Goal: Information Seeking & Learning: Learn about a topic

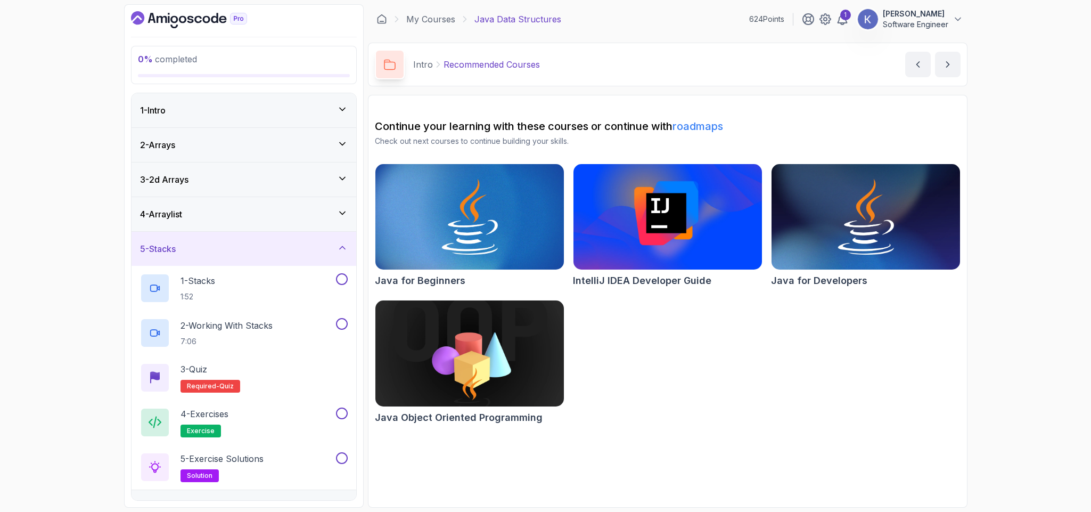
click at [339, 105] on icon at bounding box center [342, 109] width 11 height 11
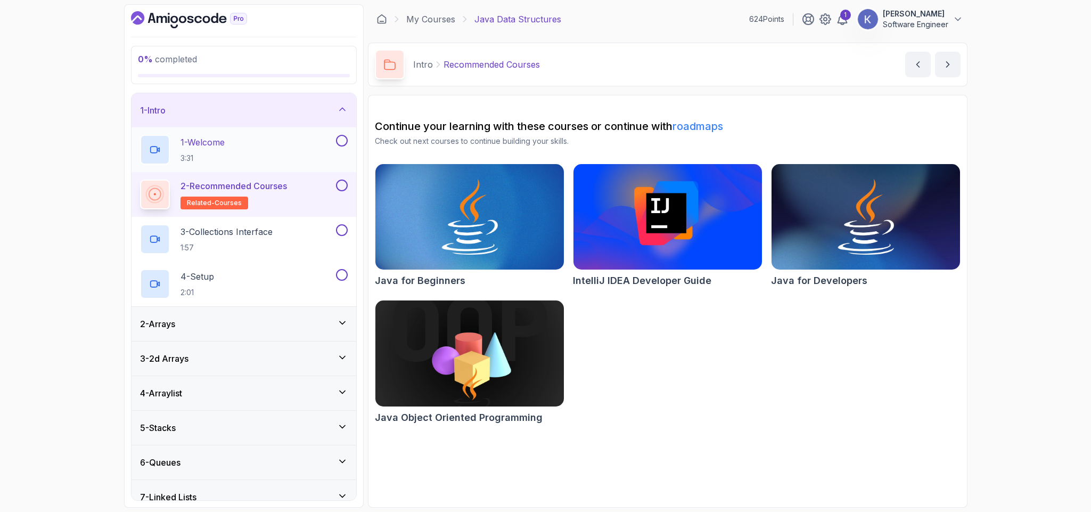
click at [242, 147] on div "1 - Welcome 3:31" at bounding box center [237, 150] width 194 height 30
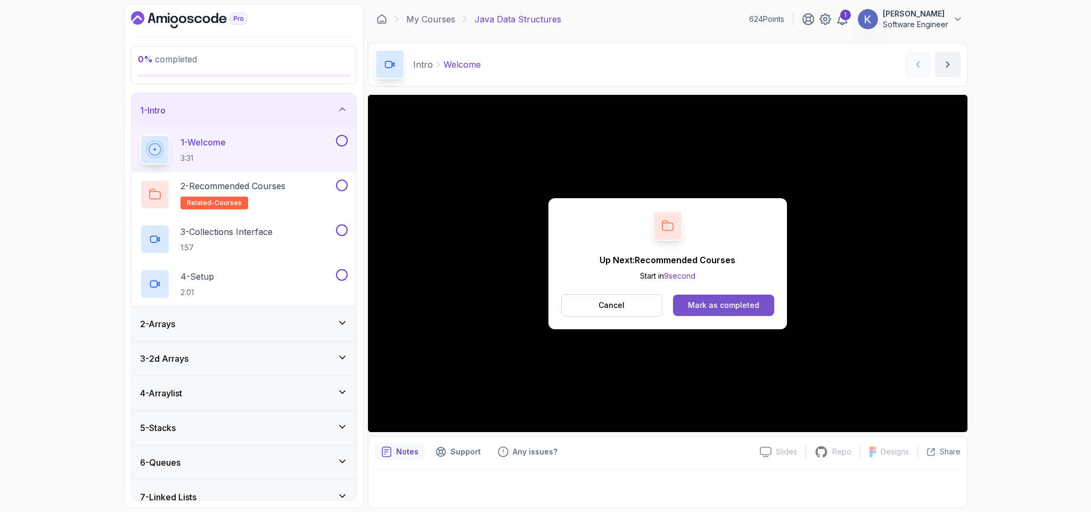
click at [751, 300] on div "Mark as completed" at bounding box center [723, 305] width 71 height 11
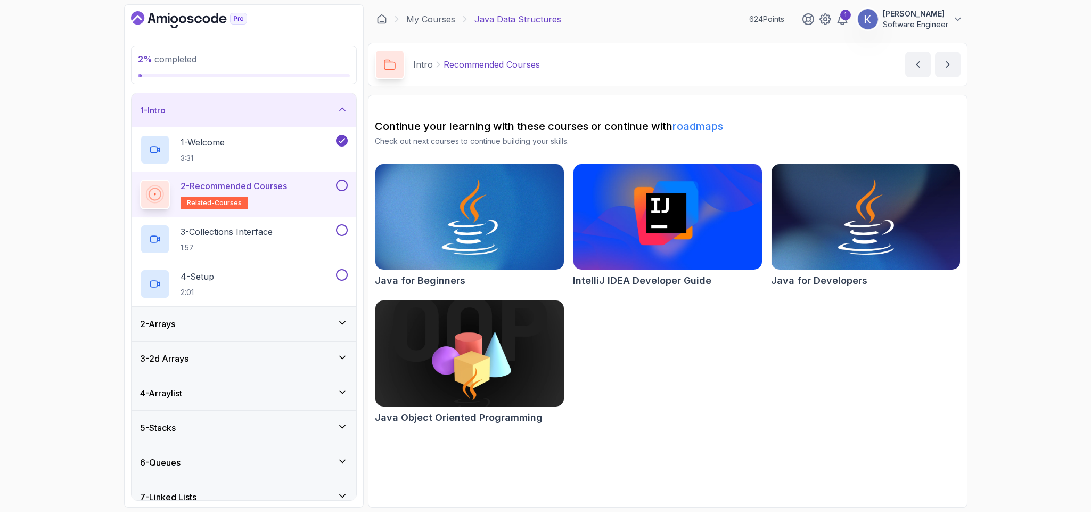
click at [336, 187] on button at bounding box center [342, 185] width 12 height 12
click at [311, 235] on div "3 - Collections Interface 1:57" at bounding box center [237, 239] width 194 height 30
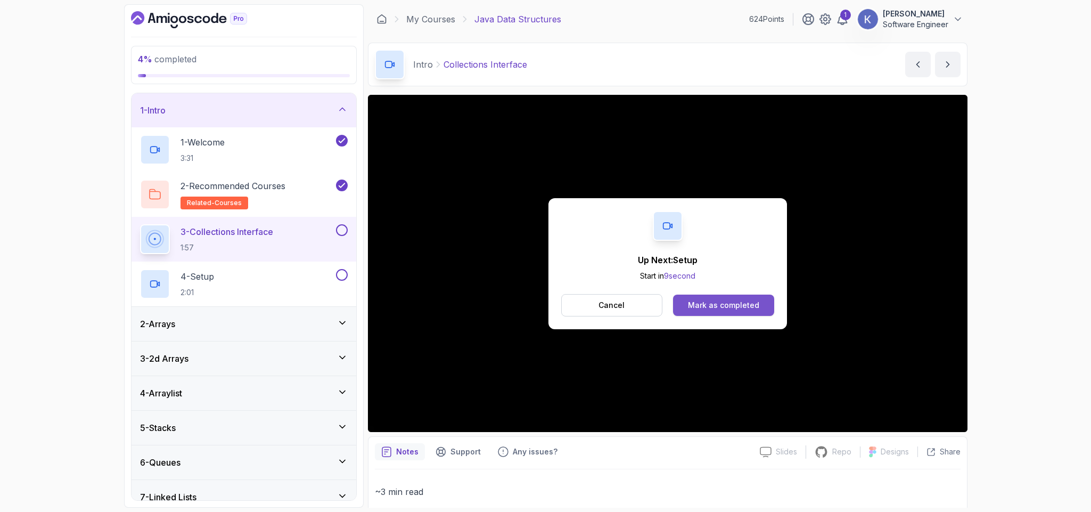
click at [758, 307] on button "Mark as completed" at bounding box center [723, 304] width 101 height 21
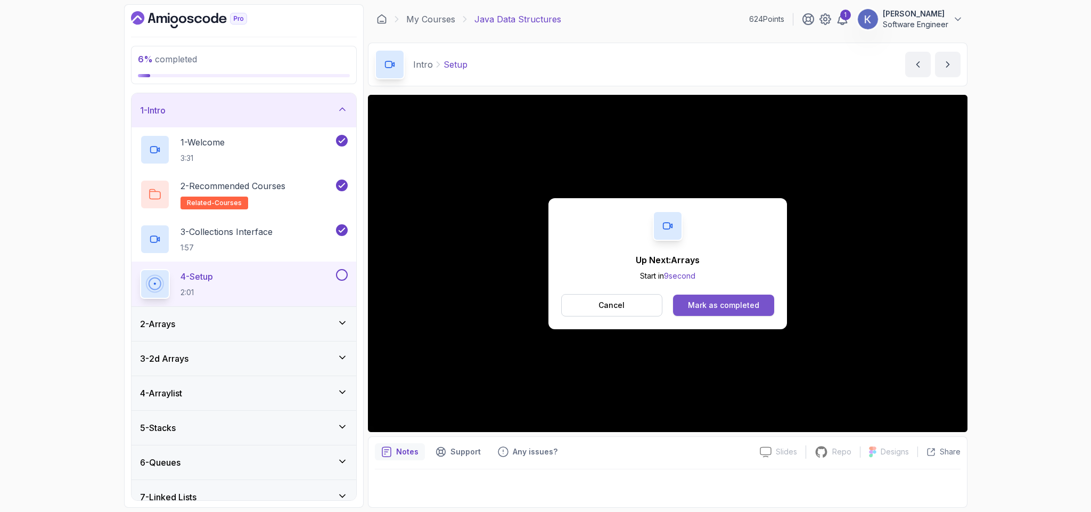
click at [740, 308] on div "Mark as completed" at bounding box center [723, 305] width 71 height 11
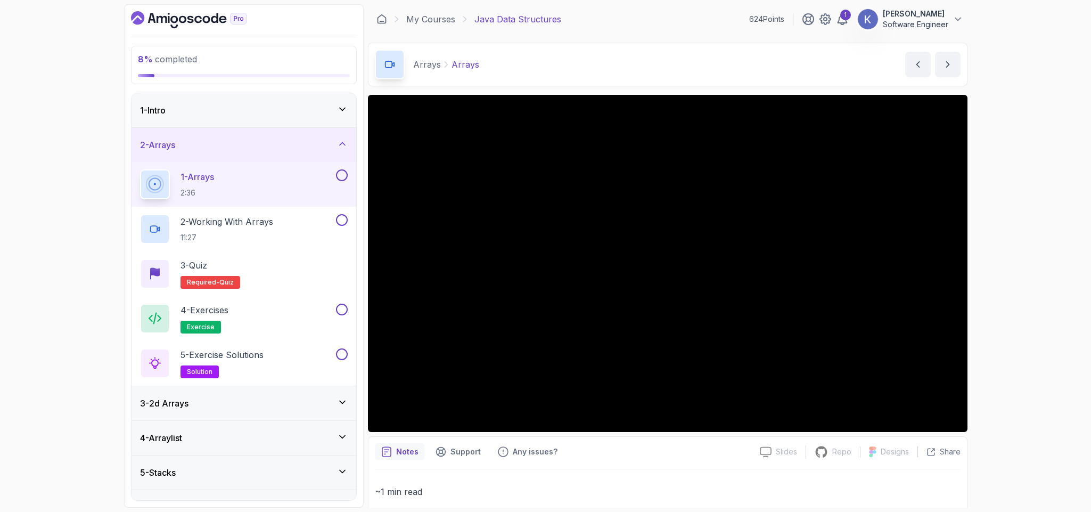
drag, startPoint x: 1056, startPoint y: 350, endPoint x: 992, endPoint y: 422, distance: 96.2
click at [992, 422] on div "8 % completed 1 - Intro 2 - Arrays 1 - Arrays 2:36 2 - Working With Arrays 11:2…" at bounding box center [545, 256] width 1091 height 512
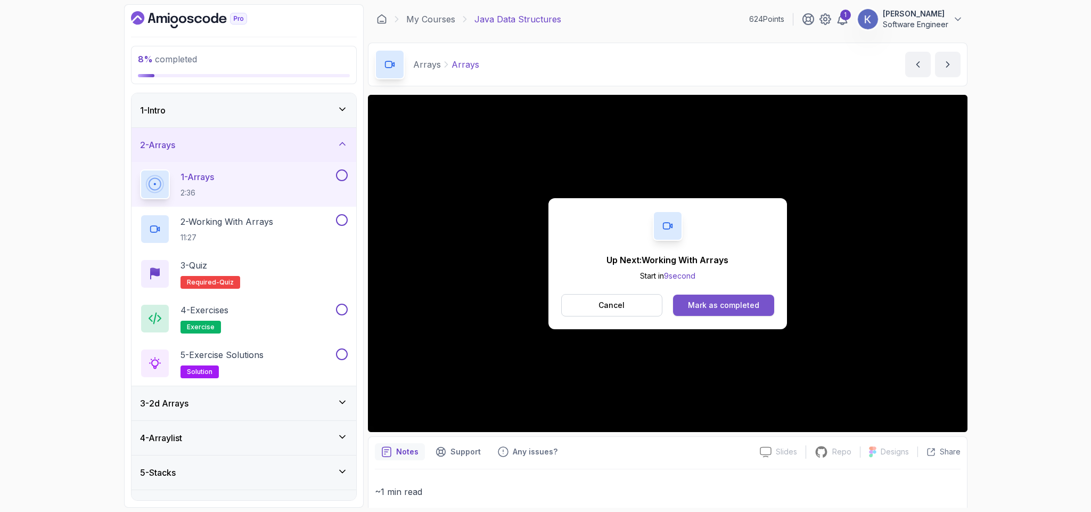
click at [767, 306] on button "Mark as completed" at bounding box center [723, 304] width 101 height 21
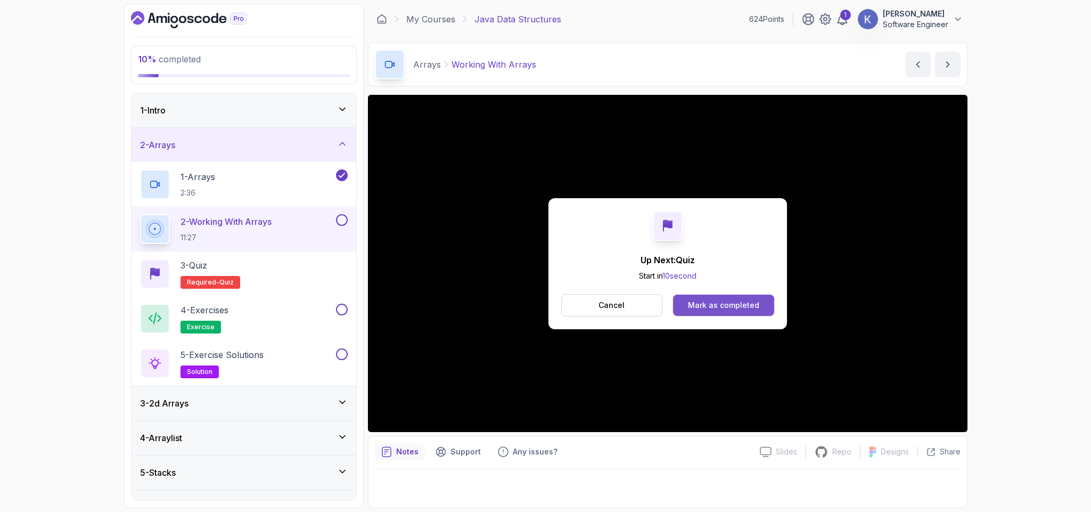
click at [757, 306] on div "Mark as completed" at bounding box center [723, 305] width 71 height 11
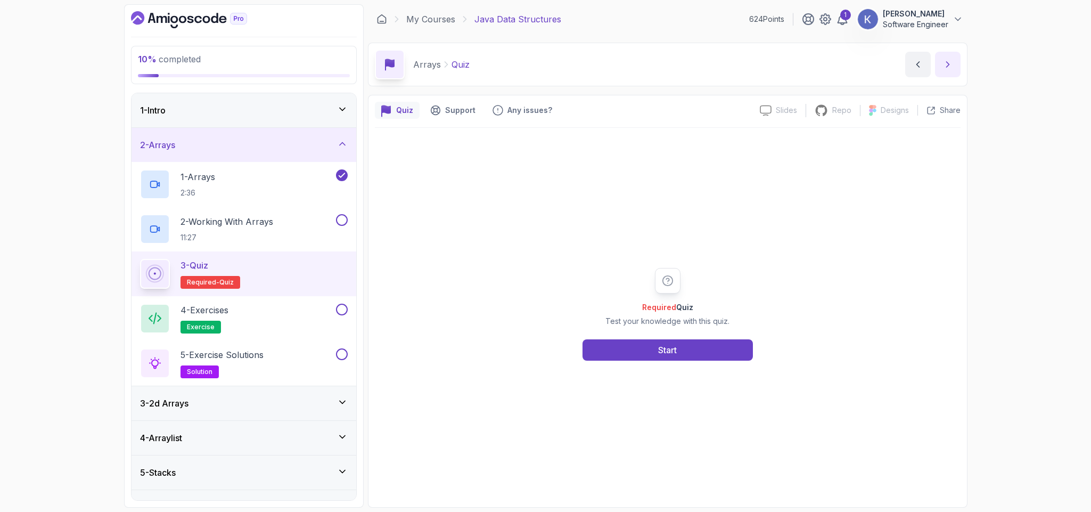
click at [944, 64] on icon "next content" at bounding box center [947, 64] width 11 height 11
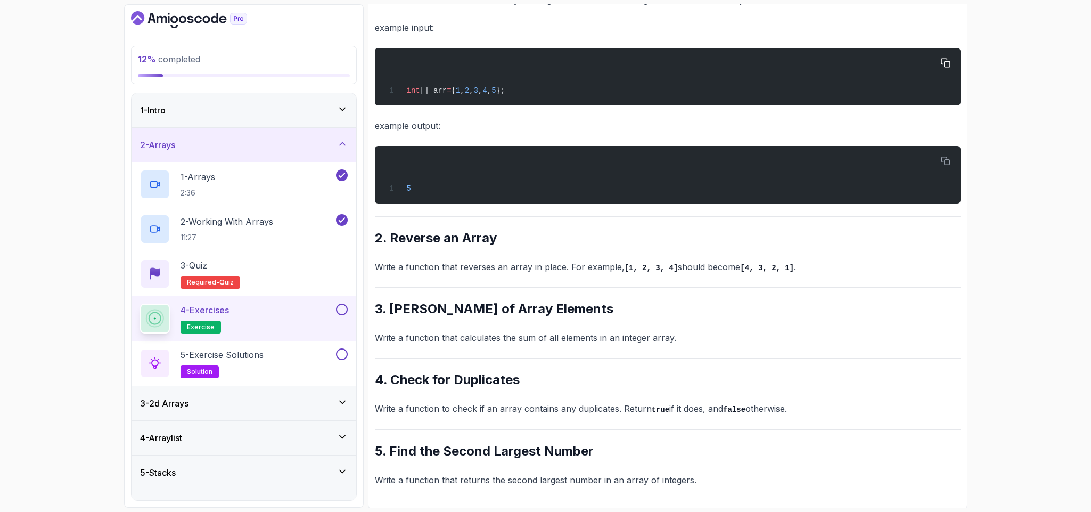
scroll to position [244, 0]
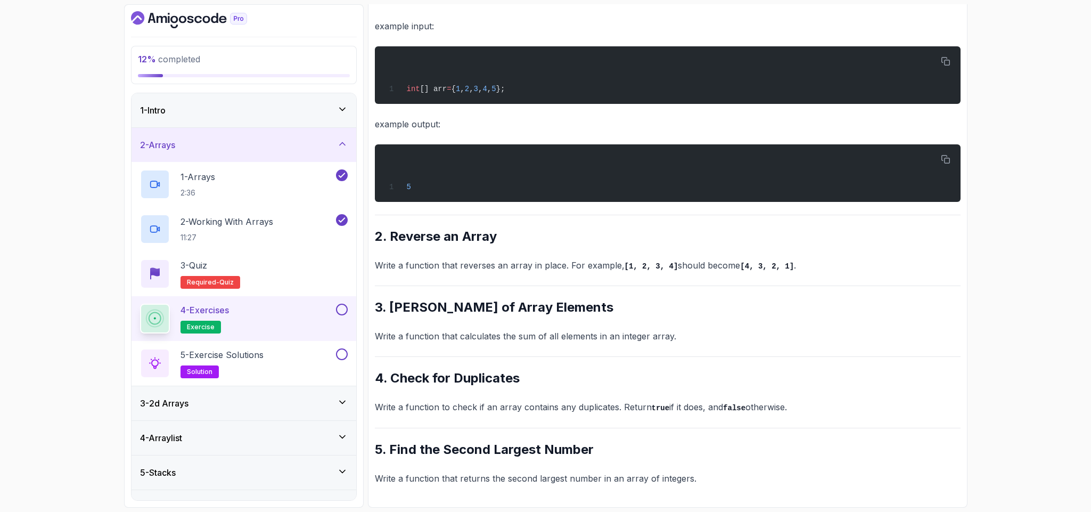
click at [1051, 168] on div "12 % completed 1 - Intro 2 - Arrays 1 - Arrays 2:36 2 - Working With Arrays 11:…" at bounding box center [545, 256] width 1091 height 512
click at [903, 315] on h2 "3. [PERSON_NAME] of Array Elements" at bounding box center [668, 307] width 586 height 17
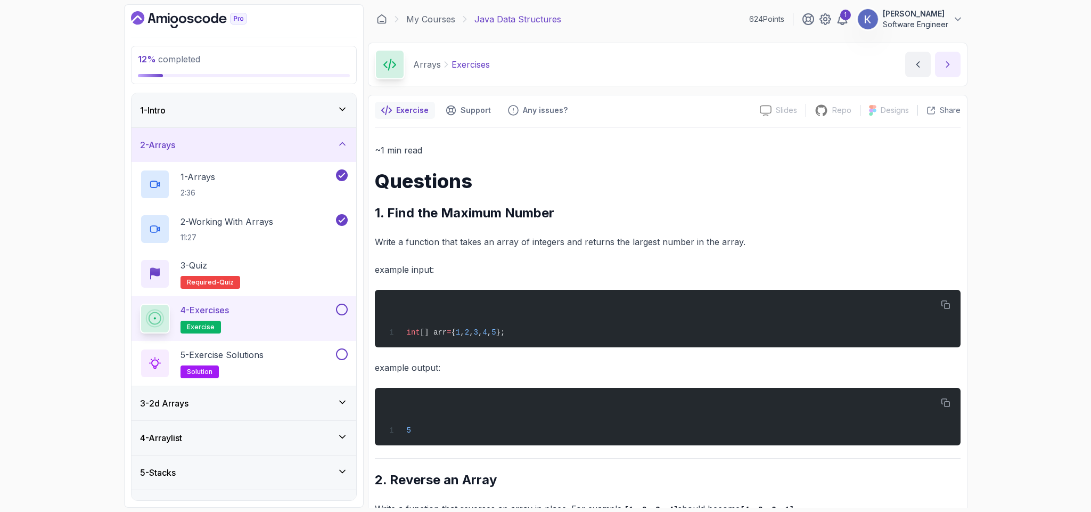
click at [950, 67] on icon "next content" at bounding box center [947, 64] width 11 height 11
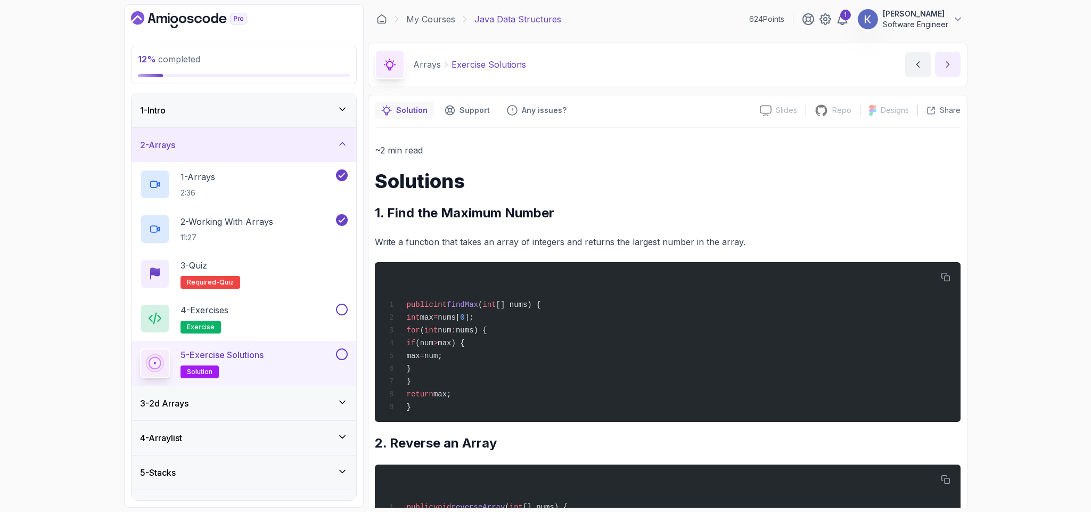
click at [938, 67] on button "next content" at bounding box center [948, 65] width 26 height 26
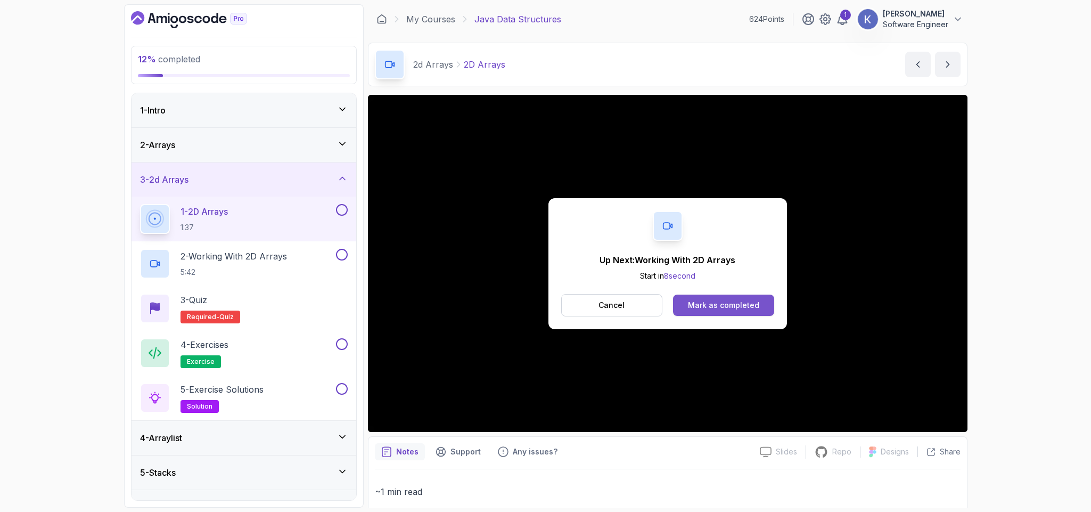
click at [751, 302] on div "Mark as completed" at bounding box center [723, 305] width 71 height 11
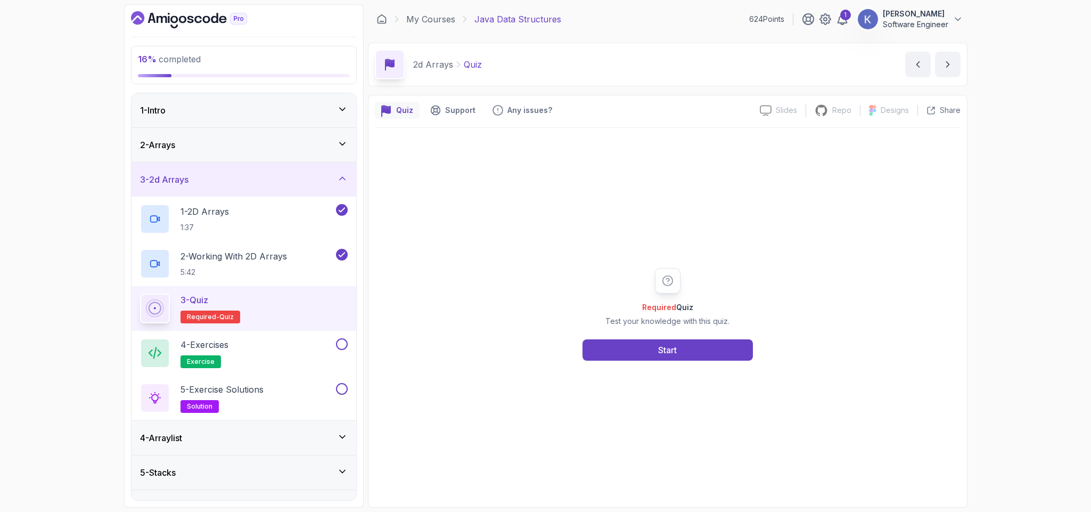
click at [944, 77] on div "2d Arrays Quiz Quiz by [PERSON_NAME]" at bounding box center [668, 65] width 600 height 44
click at [946, 71] on button "next content" at bounding box center [948, 65] width 26 height 26
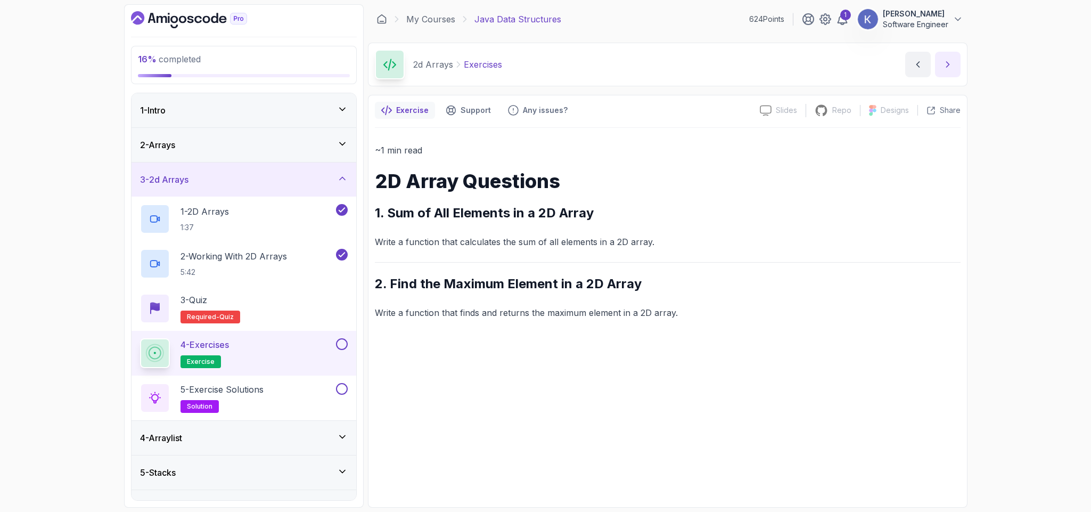
click at [943, 72] on button "next content" at bounding box center [948, 65] width 26 height 26
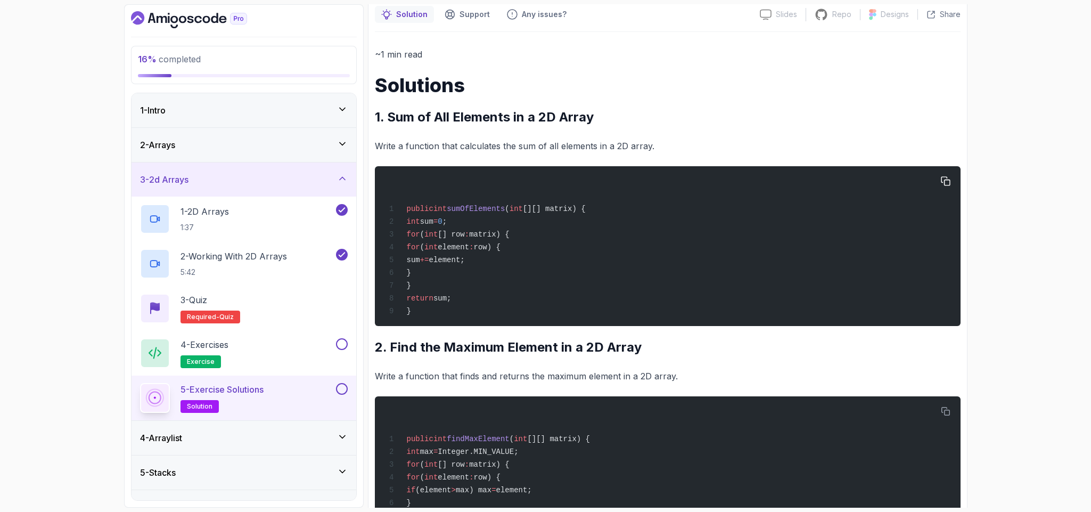
scroll to position [167, 0]
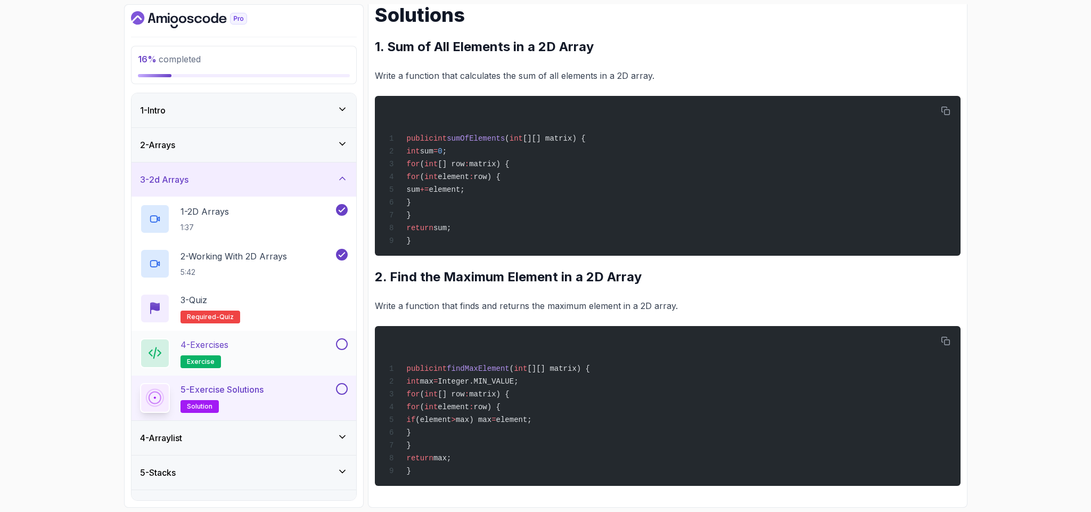
click at [350, 372] on div "4 - Exercises exercise" at bounding box center [244, 353] width 225 height 45
click at [348, 345] on div "4 - Exercises exercise" at bounding box center [244, 353] width 225 height 45
click at [334, 388] on div at bounding box center [341, 389] width 14 height 12
click at [341, 344] on button at bounding box center [342, 344] width 12 height 12
click at [338, 387] on button at bounding box center [342, 389] width 12 height 12
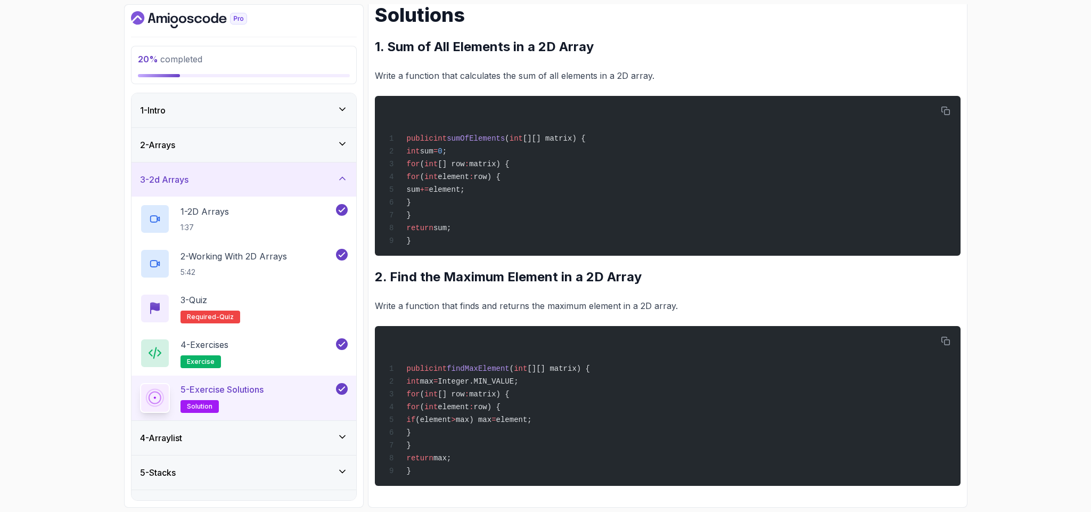
click at [337, 430] on div "4 - Arraylist" at bounding box center [244, 438] width 225 height 34
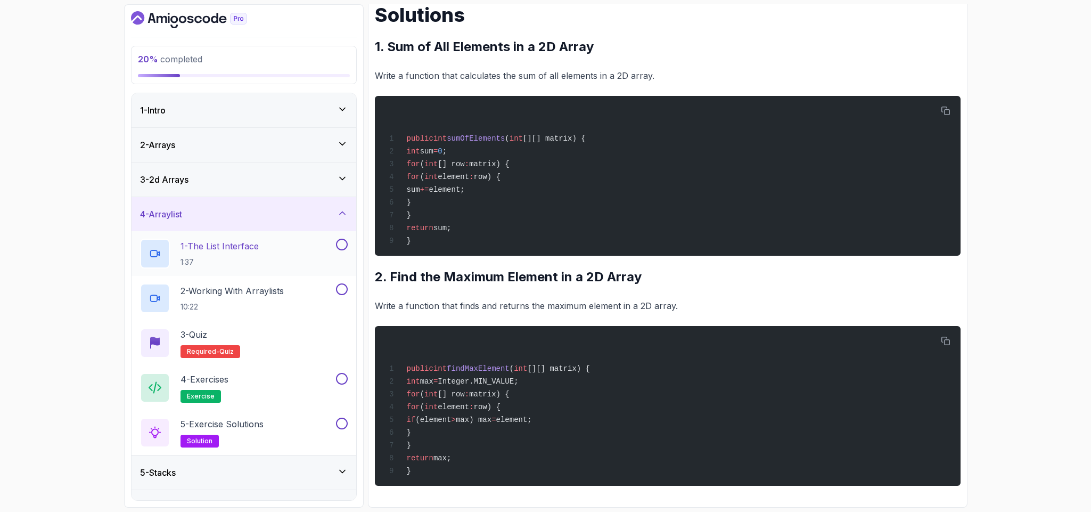
click at [266, 233] on div "1 - The List Interface 1:37" at bounding box center [244, 253] width 225 height 45
click at [275, 272] on div "1 - The List Interface 1:37" at bounding box center [244, 253] width 225 height 45
click at [236, 252] on p "1 - The List Interface" at bounding box center [220, 246] width 78 height 13
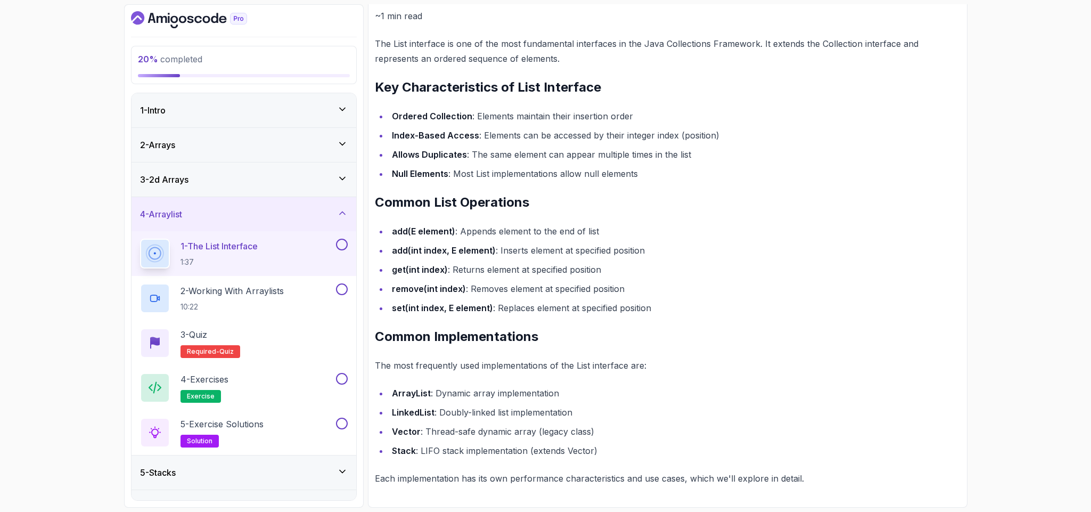
click at [236, 252] on p "1 - The List Interface" at bounding box center [219, 246] width 77 height 13
click at [645, 216] on div "~1 min read The List interface is one of the most fundamental interfaces in the…" at bounding box center [668, 247] width 586 height 477
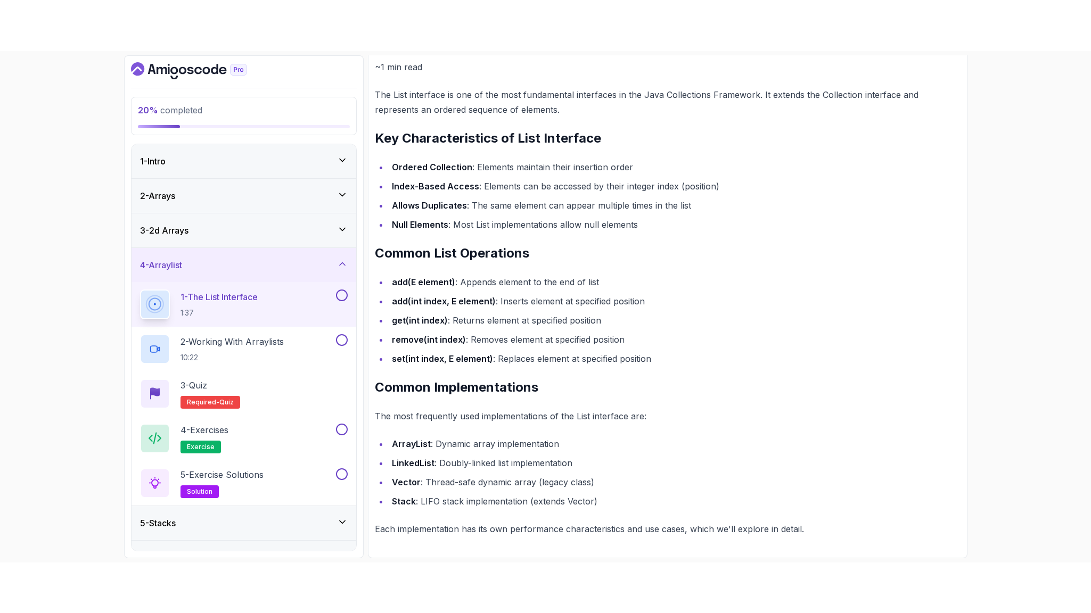
scroll to position [37, 0]
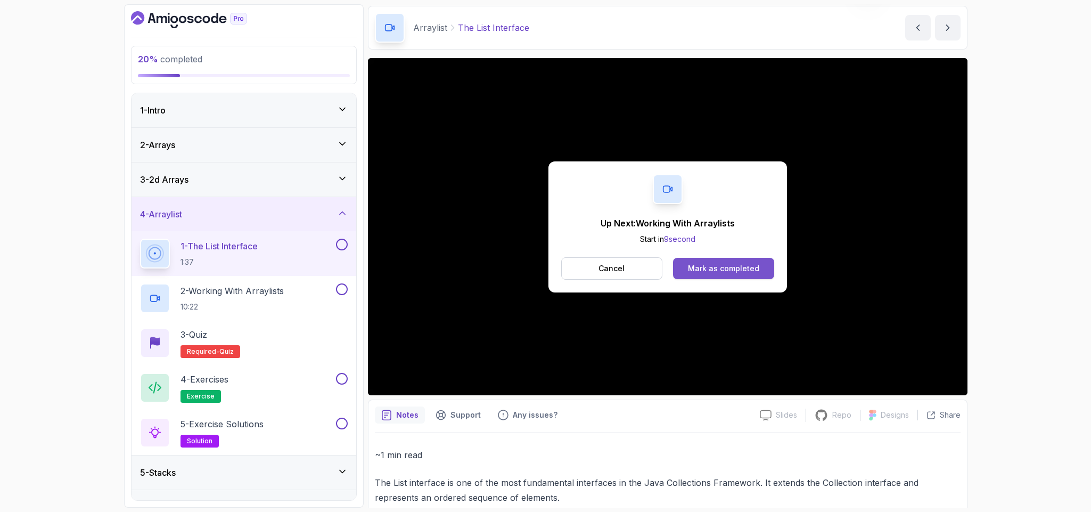
click at [754, 266] on div "Mark as completed" at bounding box center [723, 268] width 71 height 11
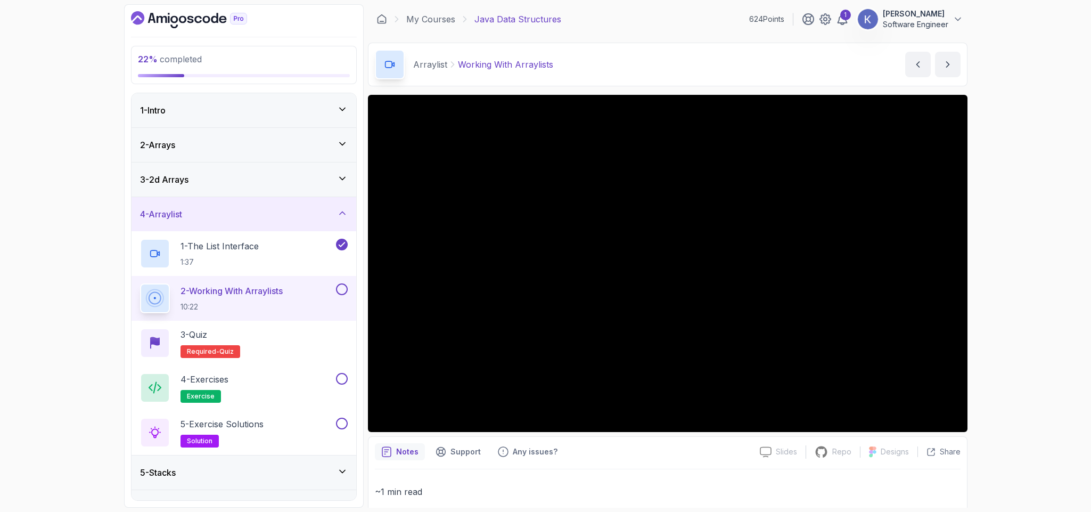
click at [862, 490] on p "~1 min read" at bounding box center [668, 491] width 586 height 15
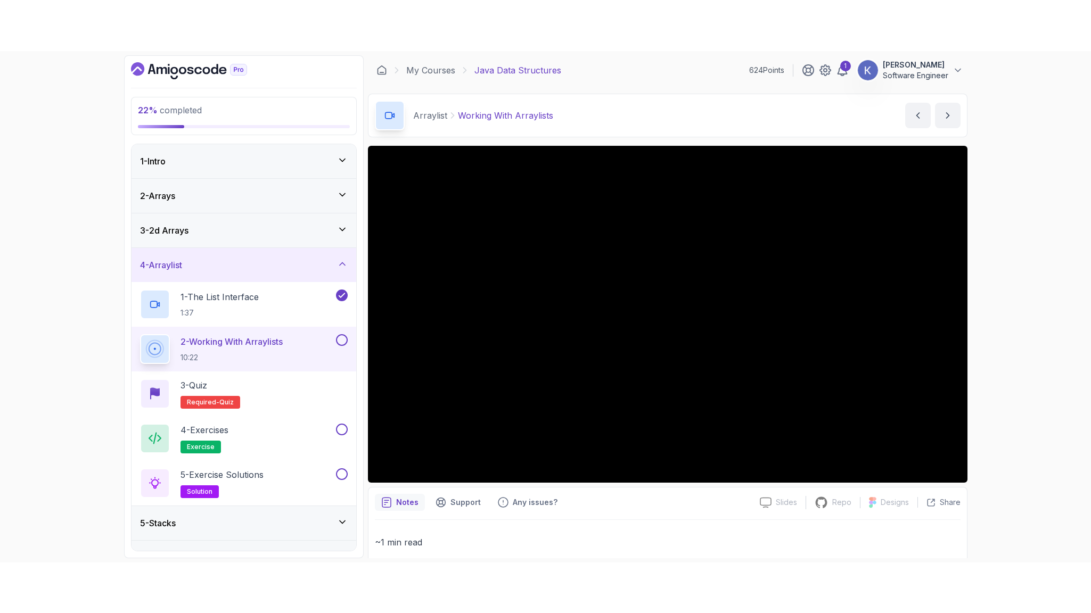
scroll to position [56, 0]
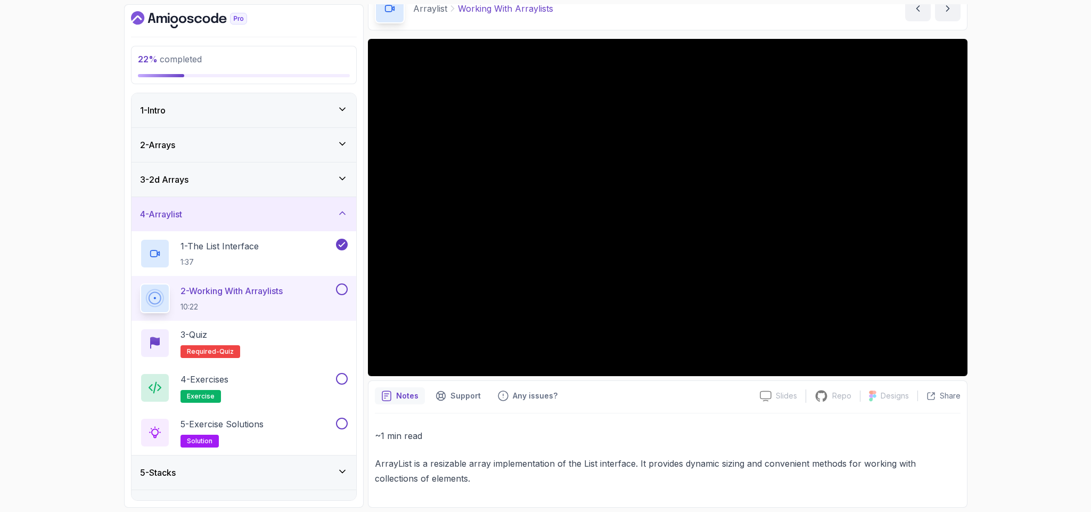
click at [807, 467] on p "ArrayList is a resizable array implementation of the List interface. It provide…" at bounding box center [668, 471] width 586 height 30
click at [740, 446] on div "~1 min read ArrayList is a resizable array implementation of the List interface…" at bounding box center [668, 457] width 586 height 58
click at [708, 13] on div "Arraylist Working With Arraylists Working With Arraylists by [PERSON_NAME]" at bounding box center [668, 9] width 600 height 44
click at [595, 458] on p "ArrayList is a resizable array implementation of the List interface. It provide…" at bounding box center [668, 471] width 586 height 30
click at [682, 465] on p "ArrayList is a resizable array implementation of the List interface. It provide…" at bounding box center [668, 471] width 586 height 30
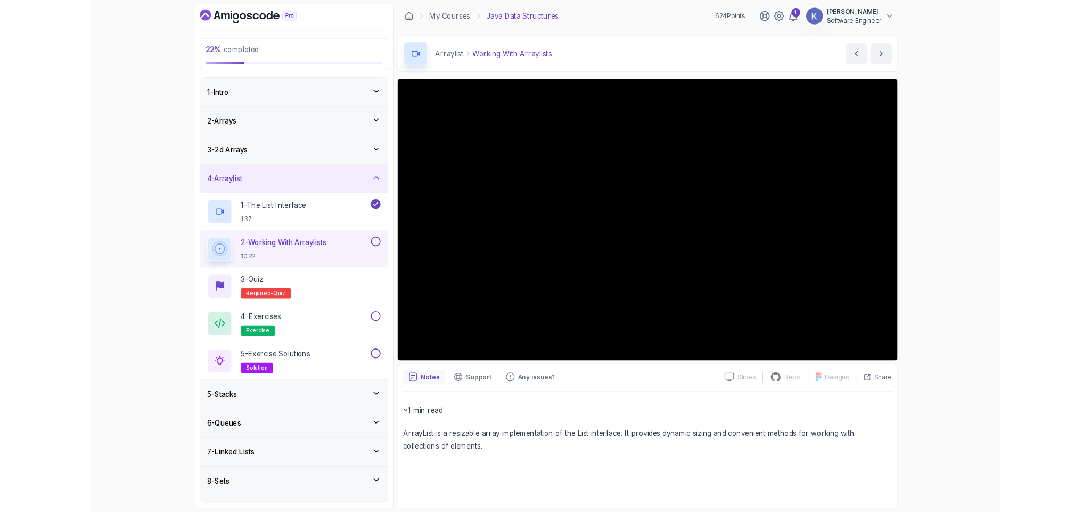
scroll to position [0, 0]
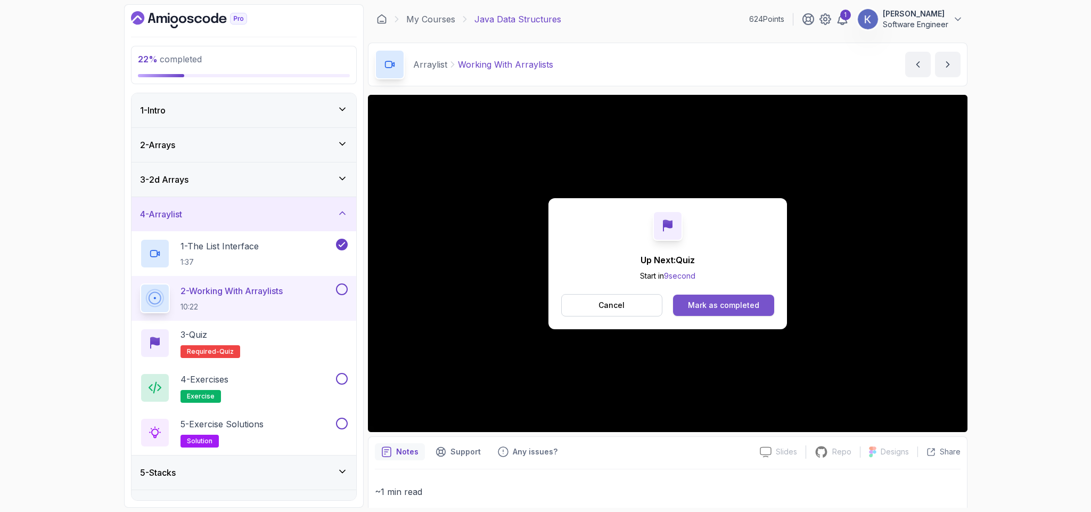
click at [741, 302] on div "Mark as completed" at bounding box center [723, 305] width 71 height 11
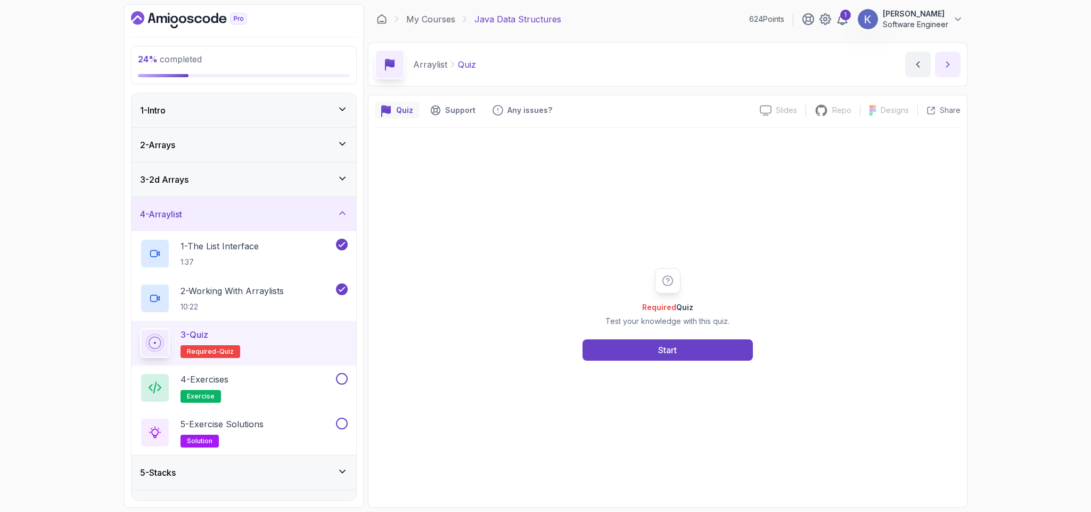
click at [948, 58] on button "next content" at bounding box center [948, 65] width 26 height 26
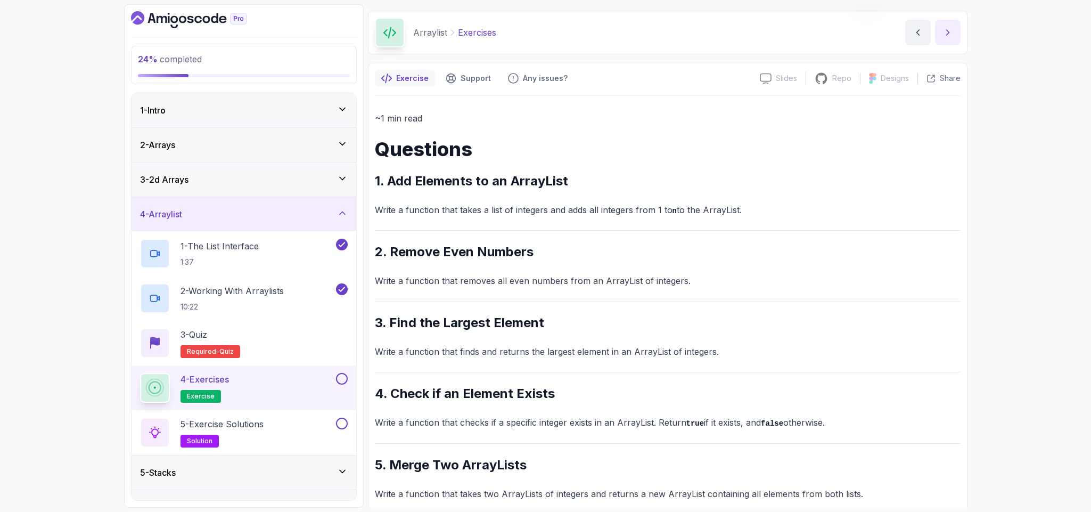
scroll to position [48, 0]
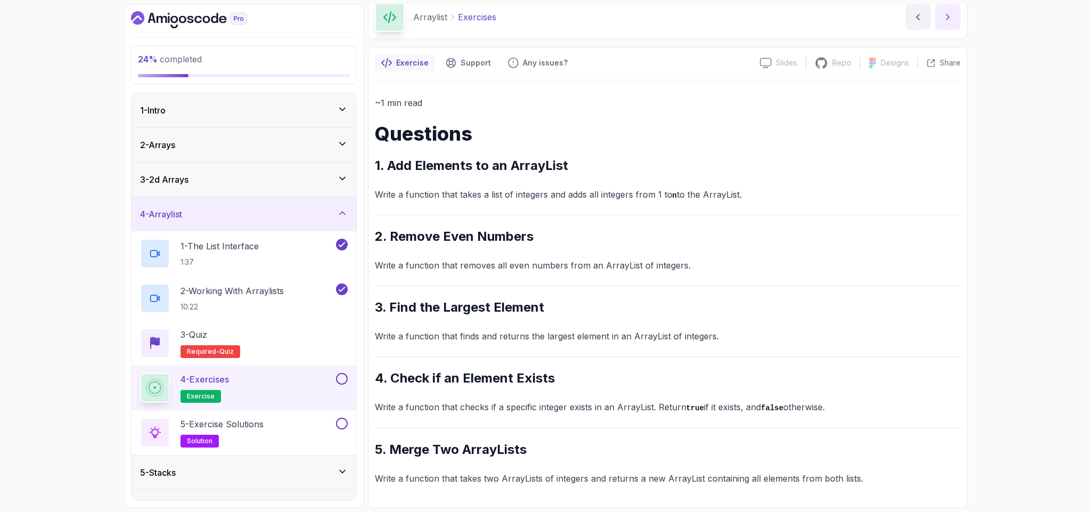
click at [947, 13] on icon "next content" at bounding box center [947, 17] width 11 height 11
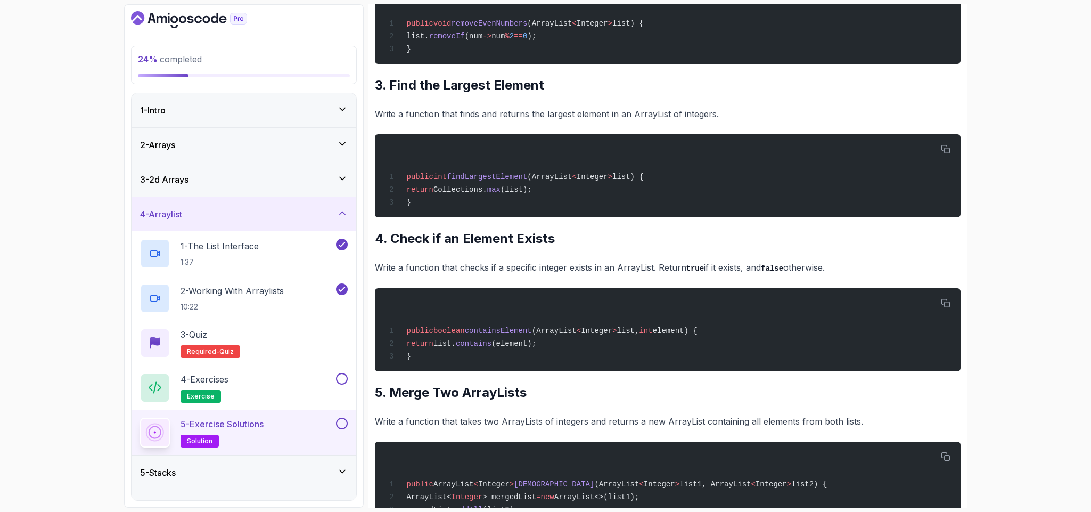
scroll to position [428, 0]
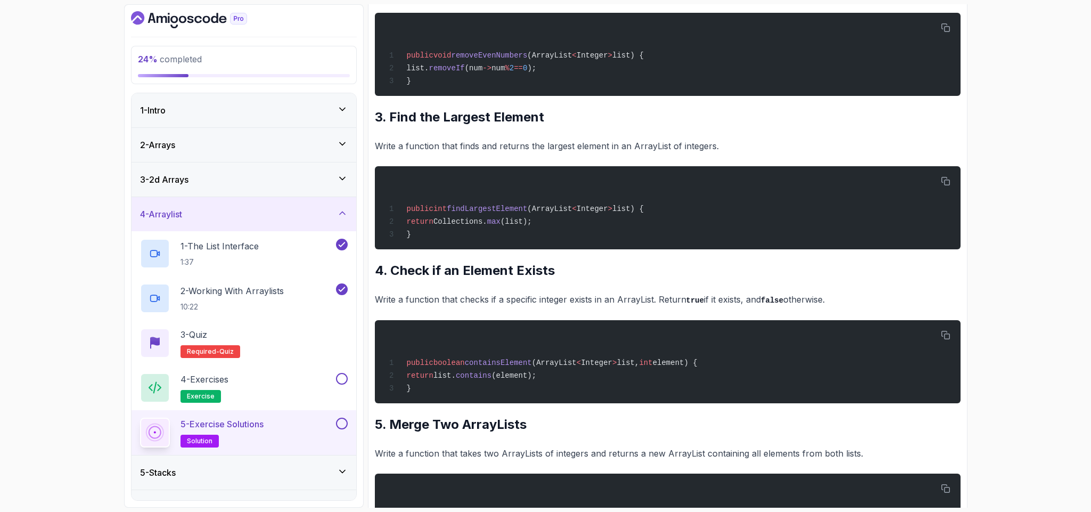
click at [343, 424] on button at bounding box center [342, 423] width 12 height 12
click at [341, 377] on button at bounding box center [342, 379] width 12 height 12
